Goal: Task Accomplishment & Management: Manage account settings

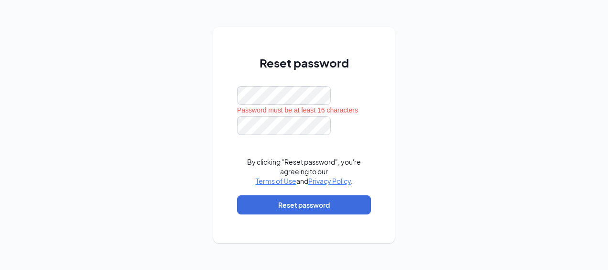
click at [203, 155] on div "Reset password Password must be at least 16 characters By clicking "Reset passw…" at bounding box center [304, 135] width 608 height 270
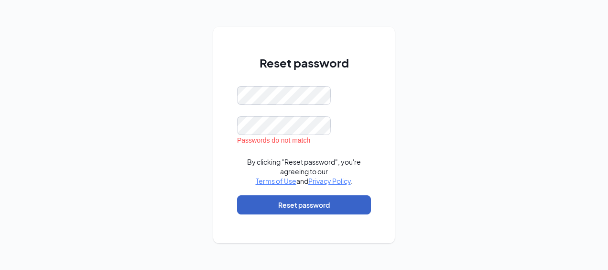
click at [250, 207] on button "Reset password" at bounding box center [304, 204] width 134 height 19
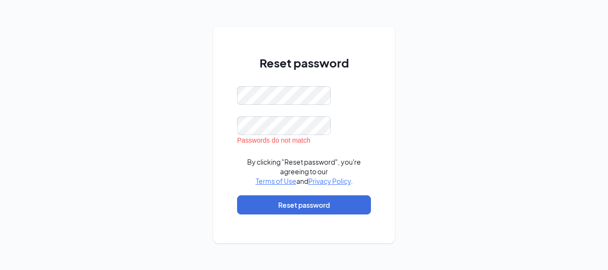
click at [226, 154] on div "Reset password Passwords do not match By clicking "Reset password", you're agre…" at bounding box center [304, 135] width 182 height 216
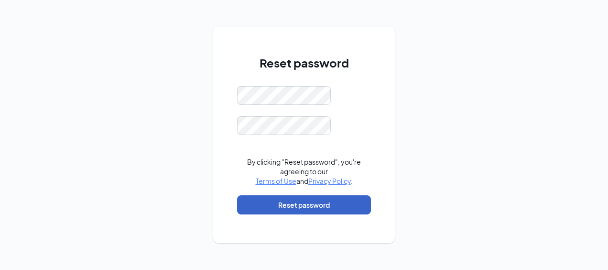
click at [270, 207] on button "Reset password" at bounding box center [304, 204] width 134 height 19
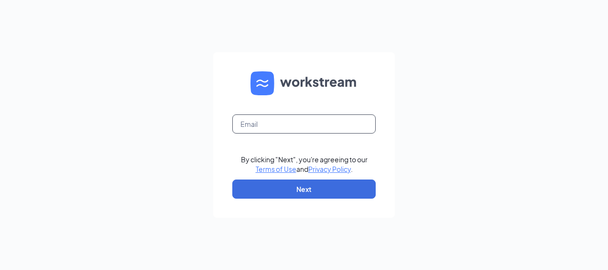
click at [253, 124] on input "text" at bounding box center [303, 123] width 143 height 19
type input "[EMAIL_ADDRESS][DOMAIN_NAME]"
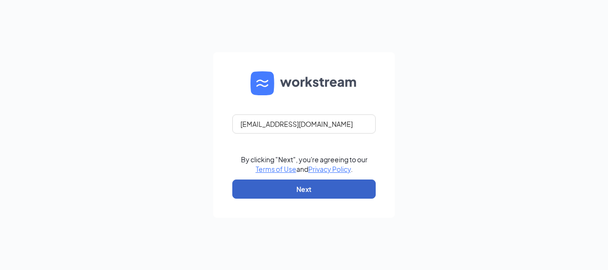
click at [275, 188] on button "Next" at bounding box center [303, 188] width 143 height 19
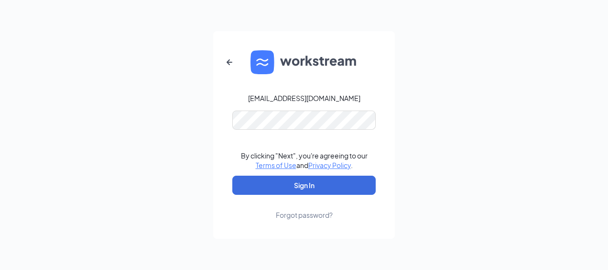
click at [383, 233] on form "[EMAIL_ADDRESS][DOMAIN_NAME] By clicking "Next", you're agreeing to our Terms o…" at bounding box center [304, 134] width 182 height 207
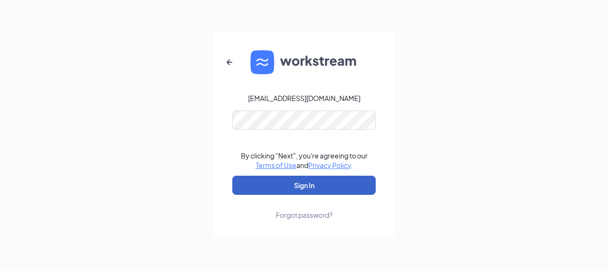
click at [304, 183] on button "Sign In" at bounding box center [303, 184] width 143 height 19
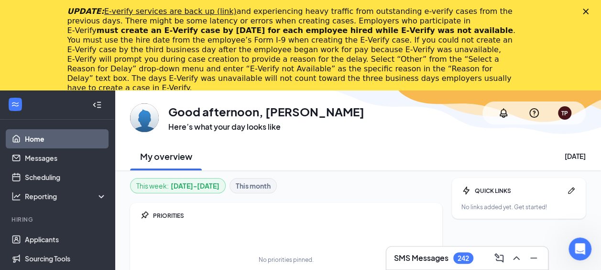
click at [593, 8] on div "UPDATE: E-verify services are back up (link) and experiencing heavy traffic fro…" at bounding box center [300, 50] width 601 height 92
click at [588, 10] on div "UPDATE: E-verify services are back up (link) and experiencing heavy traffic fro…" at bounding box center [300, 50] width 601 height 92
click at [589, 11] on div "UPDATE: E-verify services are back up (link) and experiencing heavy traffic fro…" at bounding box center [300, 50] width 601 height 92
click at [588, 10] on polygon "Close" at bounding box center [585, 12] width 6 height 6
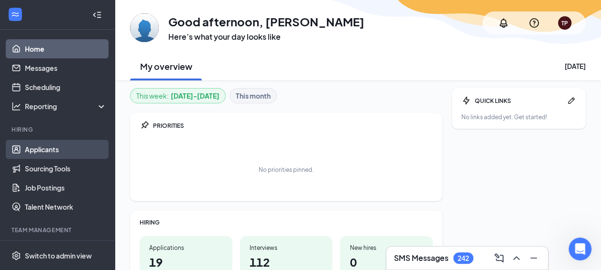
click at [40, 149] on link "Applicants" at bounding box center [66, 149] width 82 height 19
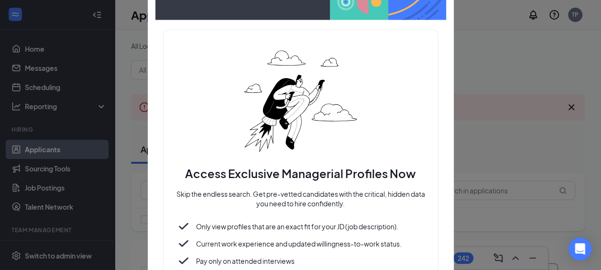
click at [78, 190] on div at bounding box center [300, 135] width 601 height 270
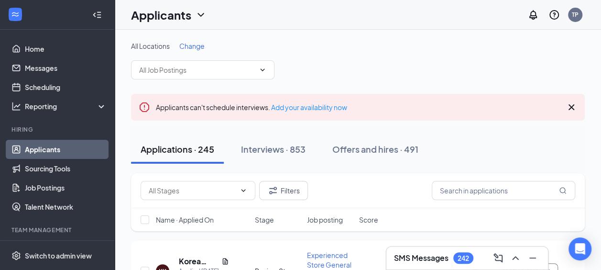
click at [193, 44] on span "Change" at bounding box center [191, 46] width 25 height 9
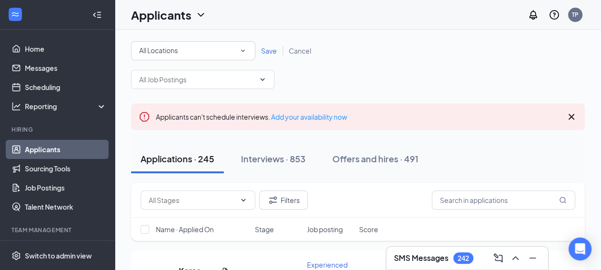
click at [161, 54] on span "All Locations" at bounding box center [158, 50] width 39 height 9
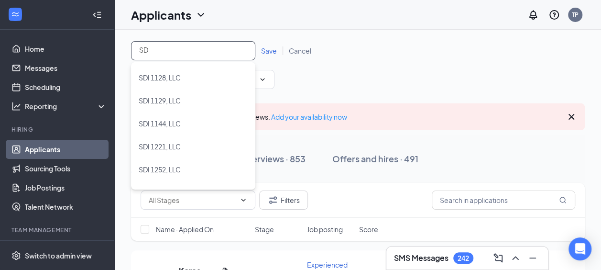
type input "S"
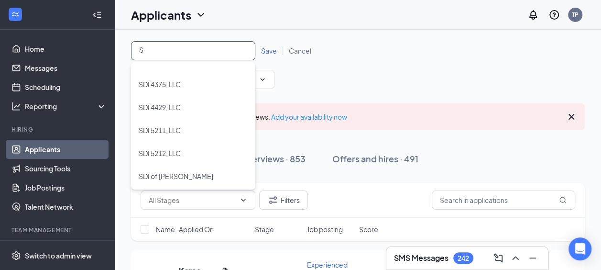
scroll to position [291, 0]
click at [174, 128] on span "SDI 5212, LLC" at bounding box center [160, 130] width 42 height 9
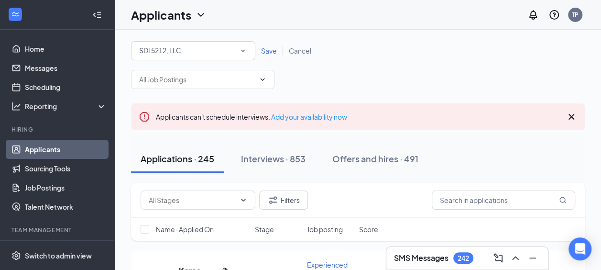
click at [269, 50] on span "Save" at bounding box center [269, 50] width 16 height 9
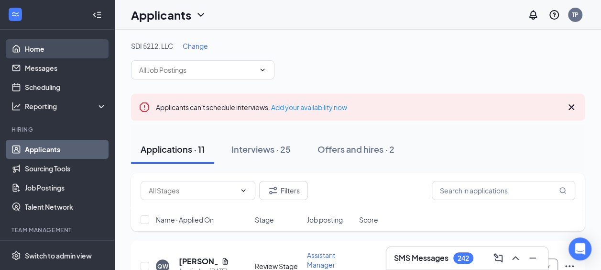
click at [36, 47] on link "Home" at bounding box center [66, 48] width 82 height 19
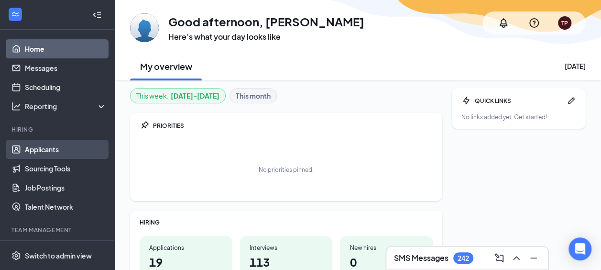
click at [32, 148] on link "Applicants" at bounding box center [66, 149] width 82 height 19
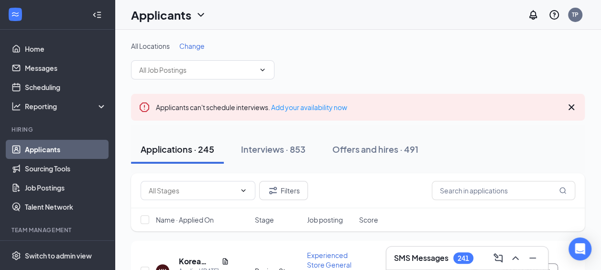
click at [193, 44] on span "Change" at bounding box center [191, 46] width 25 height 9
